Goal: Information Seeking & Learning: Learn about a topic

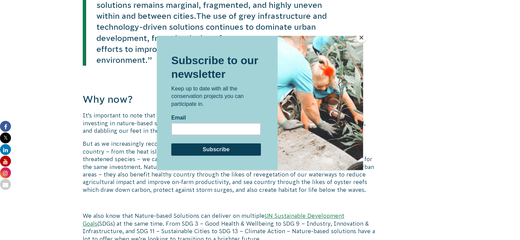
scroll to position [649, 0]
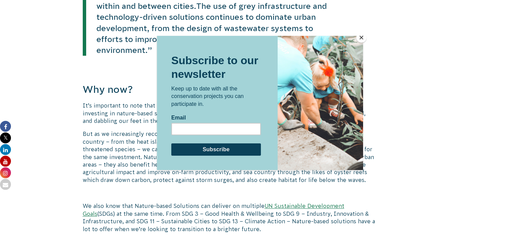
click at [360, 37] on button "Close" at bounding box center [361, 37] width 10 height 10
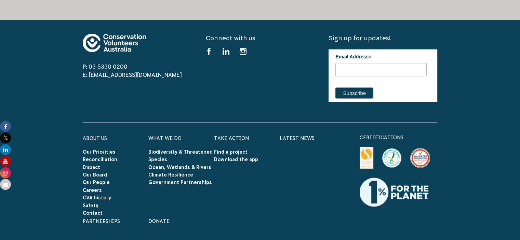
scroll to position [1367, 0]
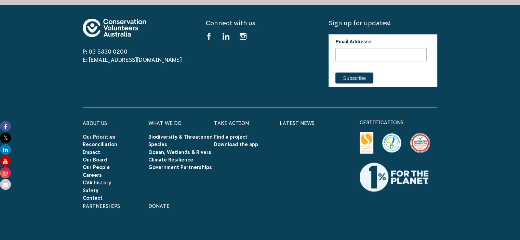
click at [87, 134] on link "Our Priorities" at bounding box center [99, 136] width 33 height 5
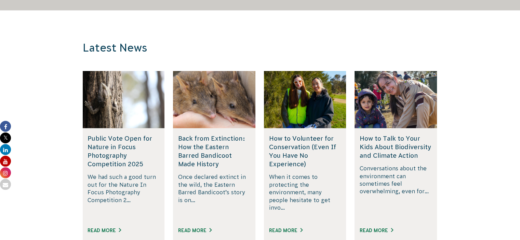
scroll to position [1675, 0]
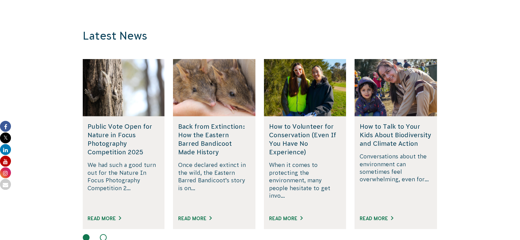
click at [290, 146] on h5 "How to Volunteer for Conservation (Even If You Have No Experience)" at bounding box center [305, 139] width 72 height 35
click at [284, 216] on link "Read More" at bounding box center [285, 218] width 33 height 5
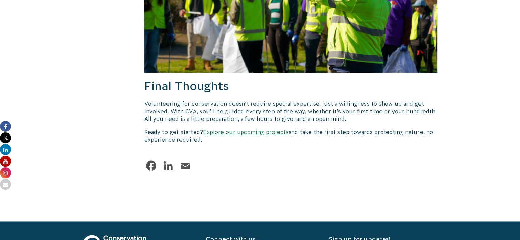
scroll to position [1025, 0]
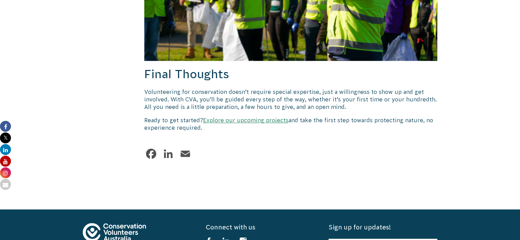
click at [225, 117] on link "Explore our upcoming projects" at bounding box center [245, 120] width 85 height 6
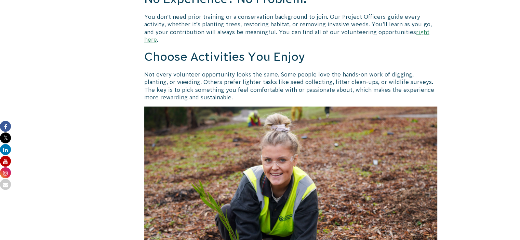
scroll to position [273, 0]
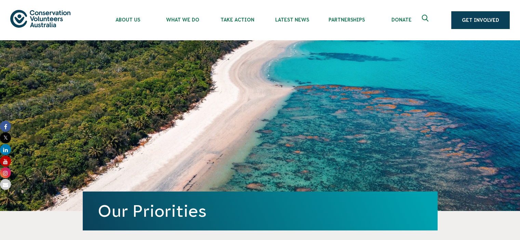
scroll to position [1675, 0]
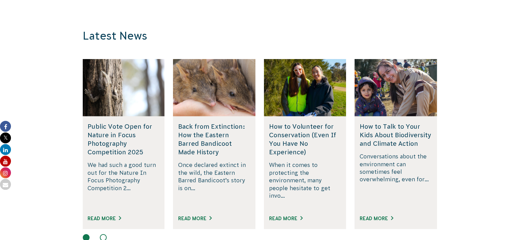
click at [204, 136] on h5 "Back from Extinction: How the Eastern Barred Bandicoot Made History" at bounding box center [214, 139] width 72 height 35
click at [190, 210] on div "How to Volunteer for Conservation (Even If You Have No Experience) When it come…" at bounding box center [355, 144] width 1272 height 170
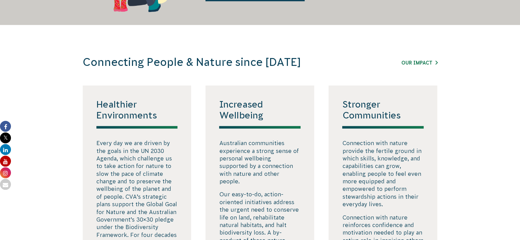
scroll to position [1128, 0]
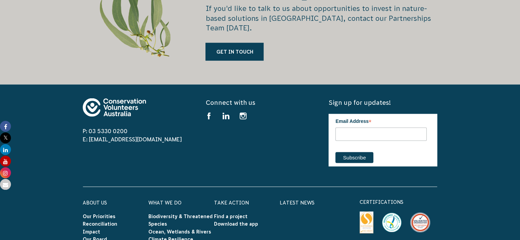
scroll to position [1333, 0]
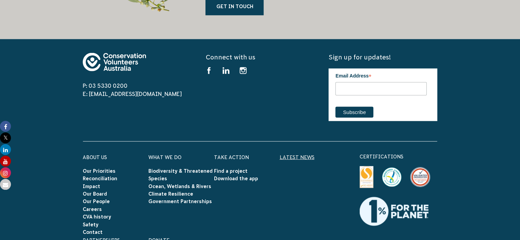
click at [301, 155] on link "Latest News" at bounding box center [297, 157] width 35 height 5
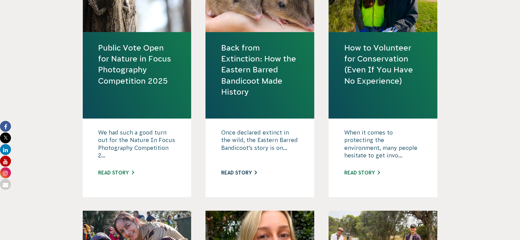
scroll to position [342, 0]
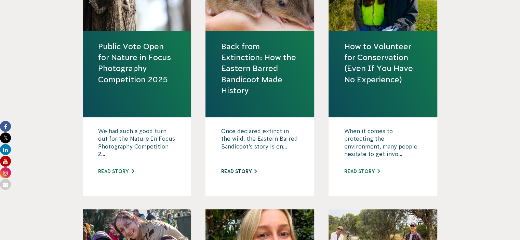
click at [243, 171] on link "Read story" at bounding box center [239, 171] width 36 height 5
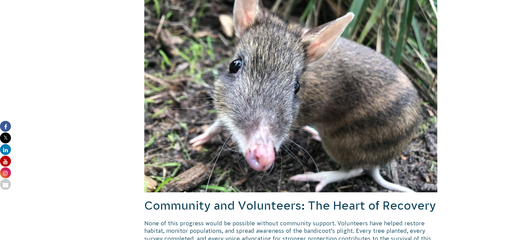
scroll to position [615, 0]
